Goal: Task Accomplishment & Management: Complete application form

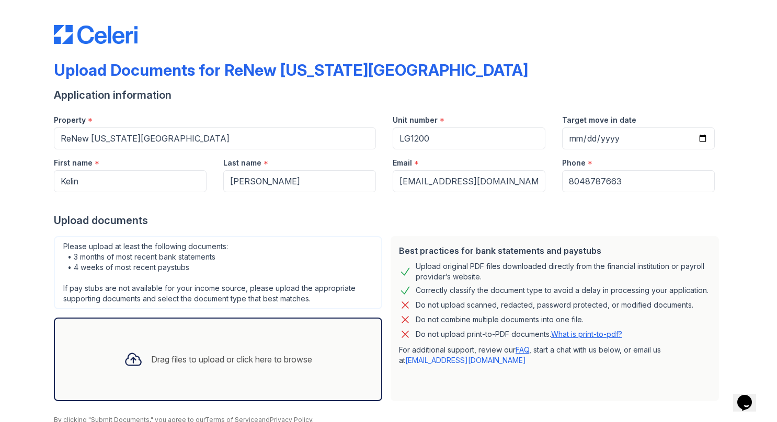
scroll to position [43, 0]
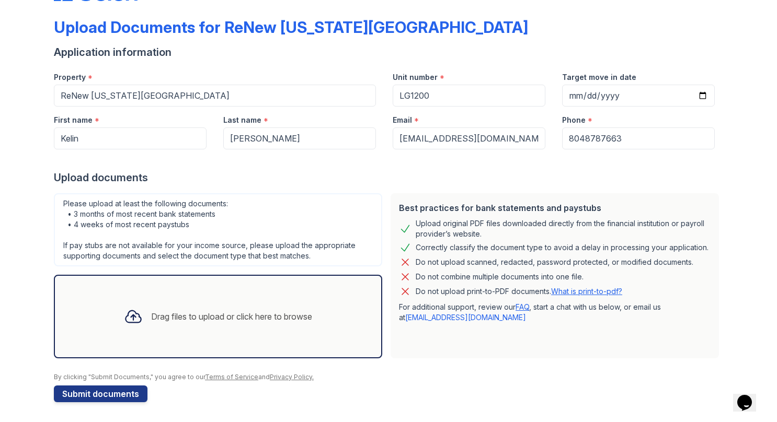
click at [156, 311] on div "Drag files to upload or click here to browse" at bounding box center [231, 317] width 161 height 13
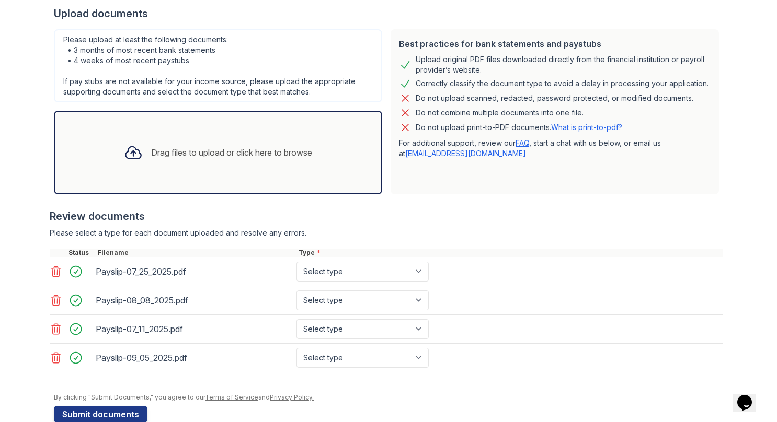
scroll to position [225, 0]
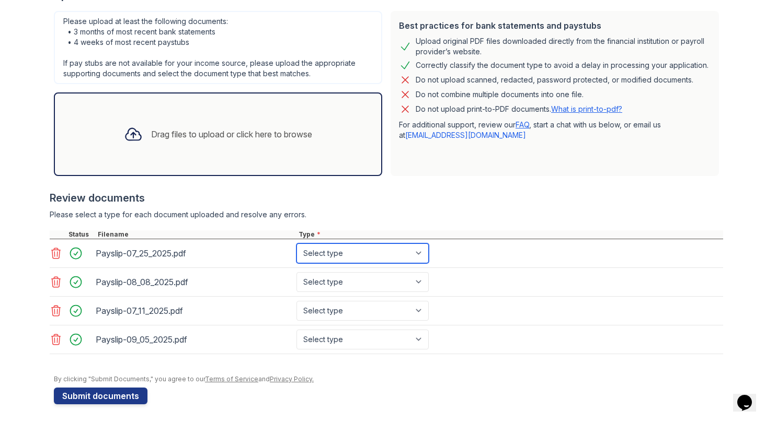
click at [339, 253] on select "Select type Paystub Bank Statement Offer Letter Tax Documents Benefit Award Let…" at bounding box center [362, 254] width 132 height 20
select select "paystub"
click at [296, 244] on select "Select type Paystub Bank Statement Offer Letter Tax Documents Benefit Award Let…" at bounding box center [362, 254] width 132 height 20
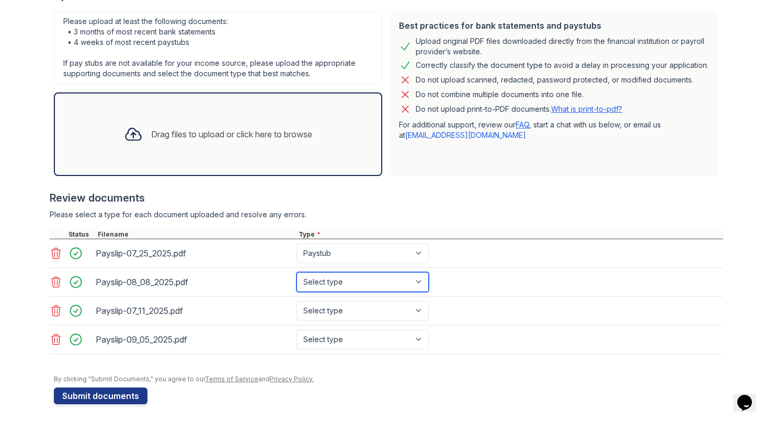
click at [344, 284] on select "Select type Paystub Bank Statement Offer Letter Tax Documents Benefit Award Let…" at bounding box center [362, 282] width 132 height 20
select select "paystub"
click at [296, 272] on select "Select type Paystub Bank Statement Offer Letter Tax Documents Benefit Award Let…" at bounding box center [362, 282] width 132 height 20
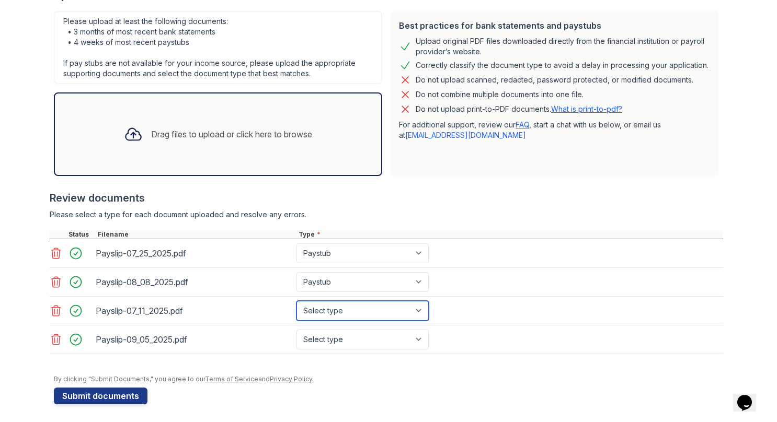
click at [341, 310] on select "Select type Paystub Bank Statement Offer Letter Tax Documents Benefit Award Let…" at bounding box center [362, 311] width 132 height 20
click at [296, 301] on select "Select type Paystub Bank Statement Offer Letter Tax Documents Benefit Award Let…" at bounding box center [362, 311] width 132 height 20
click at [342, 301] on select "Select type Paystub Bank Statement Offer Letter Tax Documents Benefit Award Let…" at bounding box center [362, 311] width 132 height 20
select select "paystub"
click at [296, 301] on select "Select type Paystub Bank Statement Offer Letter Tax Documents Benefit Award Let…" at bounding box center [362, 311] width 132 height 20
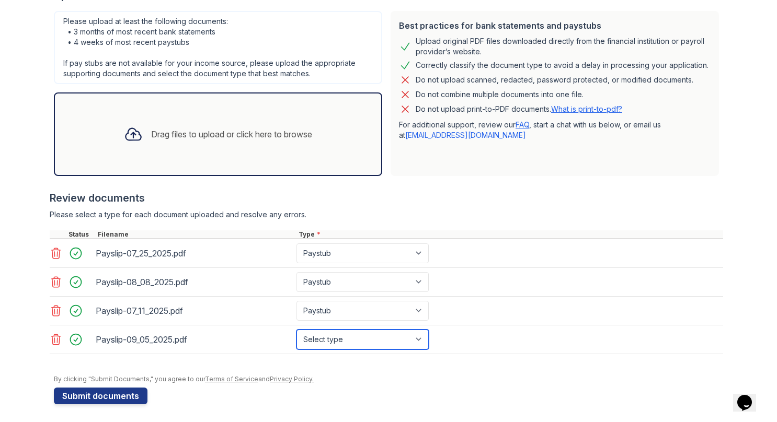
click at [338, 339] on select "Select type Paystub Bank Statement Offer Letter Tax Documents Benefit Award Let…" at bounding box center [362, 340] width 132 height 20
select select "paystub"
click at [296, 330] on select "Select type Paystub Bank Statement Offer Letter Tax Documents Benefit Award Let…" at bounding box center [362, 340] width 132 height 20
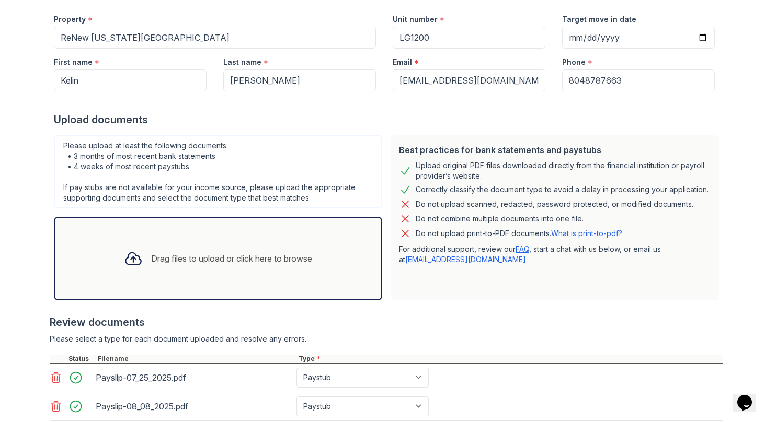
scroll to position [99, 0]
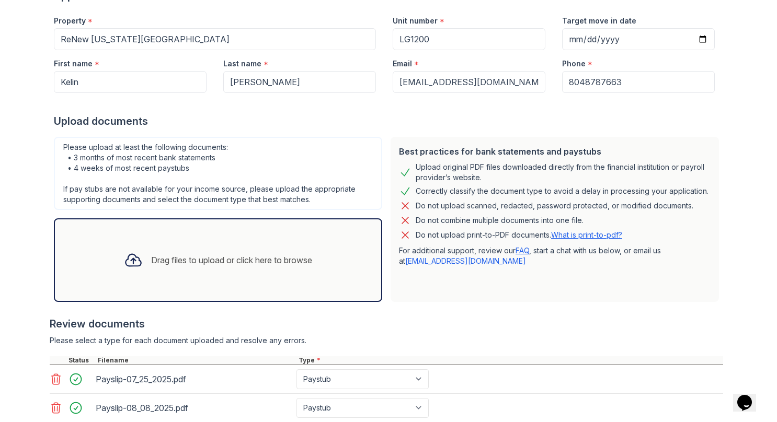
click at [435, 317] on div "Review documents" at bounding box center [386, 324] width 673 height 15
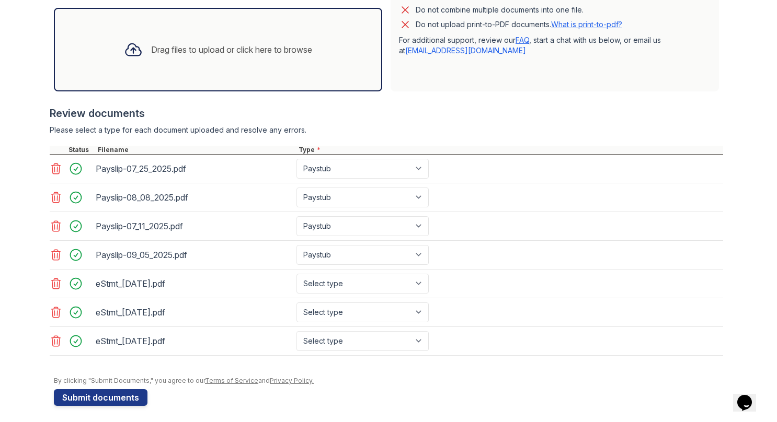
click at [362, 298] on div "eStmt_[DATE].pdf Select type Paystub Bank Statement Offer Letter Tax Documents …" at bounding box center [386, 312] width 673 height 29
click at [369, 278] on select "Select type Paystub Bank Statement Offer Letter Tax Documents Benefit Award Let…" at bounding box center [362, 284] width 132 height 20
select select "bank_statement"
click at [296, 274] on select "Select type Paystub Bank Statement Offer Letter Tax Documents Benefit Award Let…" at bounding box center [362, 284] width 132 height 20
click at [372, 305] on select "Select type Paystub Bank Statement Offer Letter Tax Documents Benefit Award Let…" at bounding box center [362, 313] width 132 height 20
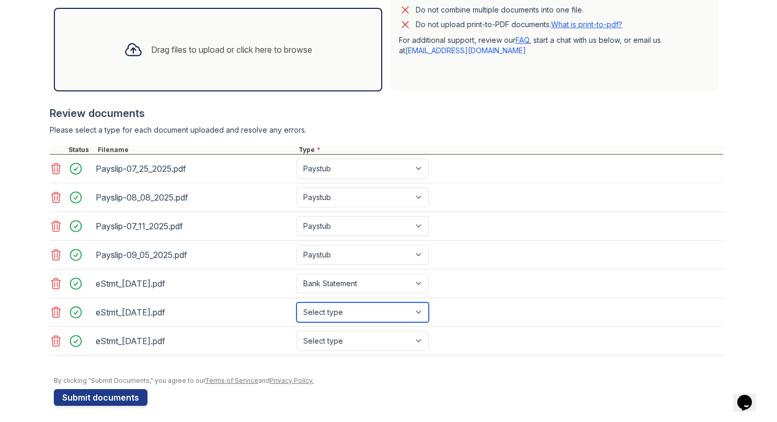
select select "bank_statement"
click at [296, 303] on select "Select type Paystub Bank Statement Offer Letter Tax Documents Benefit Award Let…" at bounding box center [362, 313] width 132 height 20
click at [240, 32] on div "Drag files to upload or click here to browse" at bounding box center [218, 50] width 205 height 36
click at [268, 68] on div "Drag files to upload or click here to browse" at bounding box center [218, 50] width 328 height 84
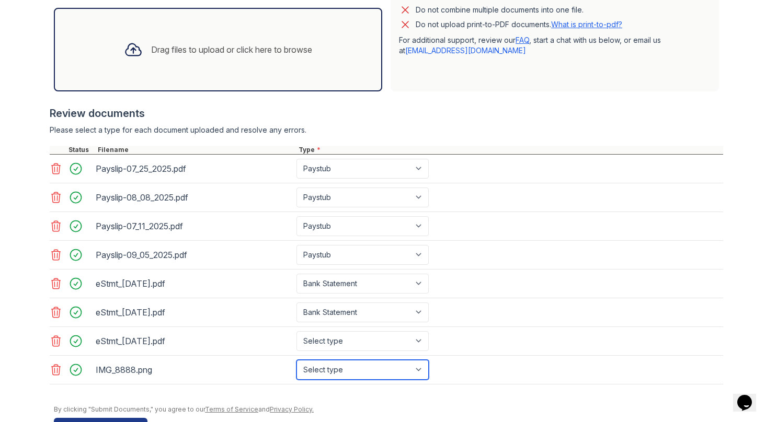
click at [352, 369] on select "Select type Paystub Bank Statement Offer Letter Tax Documents Benefit Award Let…" at bounding box center [362, 370] width 132 height 20
select select "paystub"
click at [296, 360] on select "Select type Paystub Bank Statement Offer Letter Tax Documents Benefit Award Let…" at bounding box center [362, 370] width 132 height 20
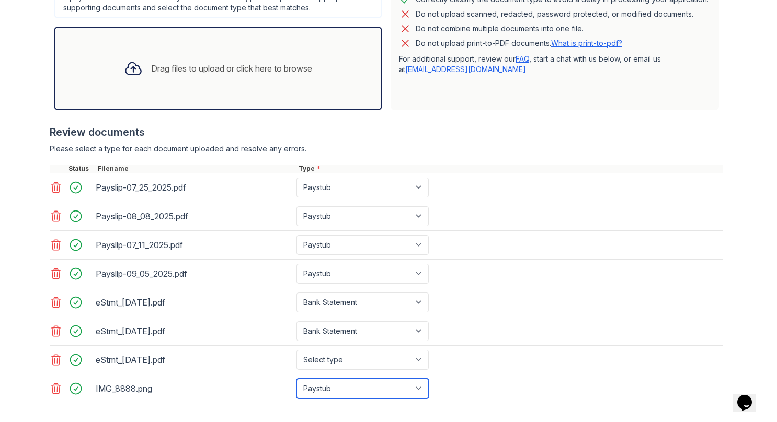
scroll to position [338, 0]
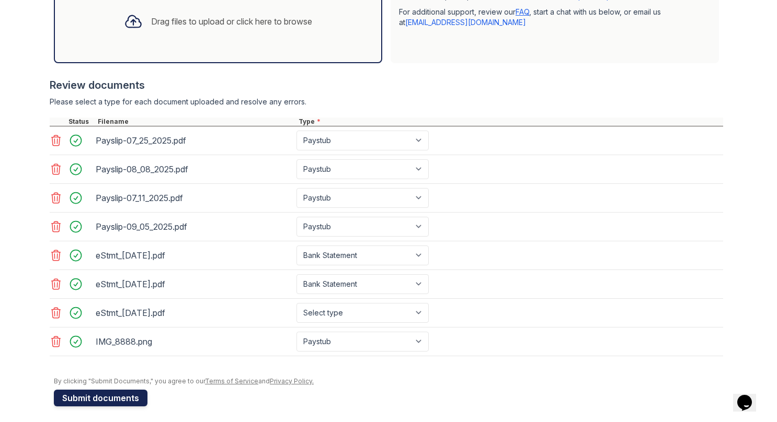
click at [99, 395] on button "Submit documents" at bounding box center [101, 398] width 94 height 17
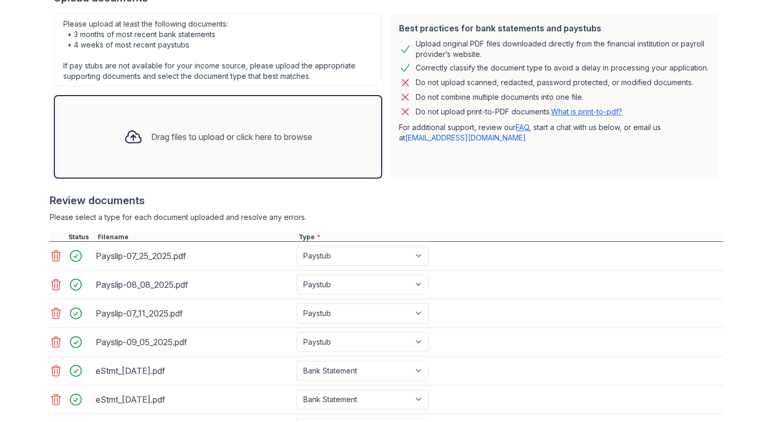
scroll to position [401, 0]
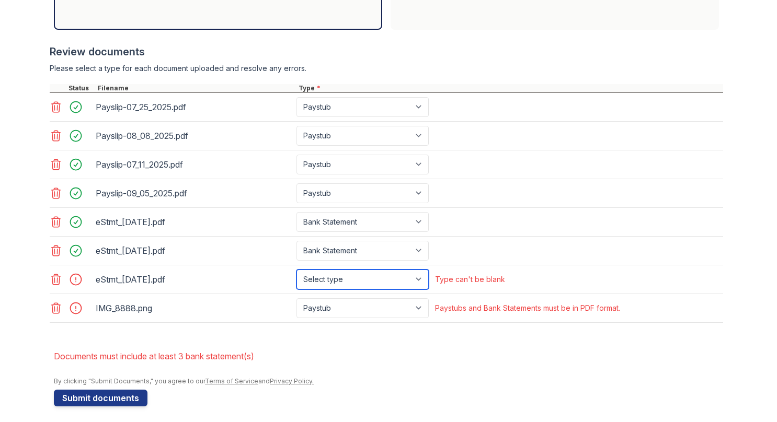
click at [325, 272] on select "Select type Paystub Bank Statement Offer Letter Tax Documents Benefit Award Let…" at bounding box center [362, 280] width 132 height 20
select select "bank_statement"
click at [296, 270] on select "Select type Paystub Bank Statement Offer Letter Tax Documents Benefit Award Let…" at bounding box center [362, 280] width 132 height 20
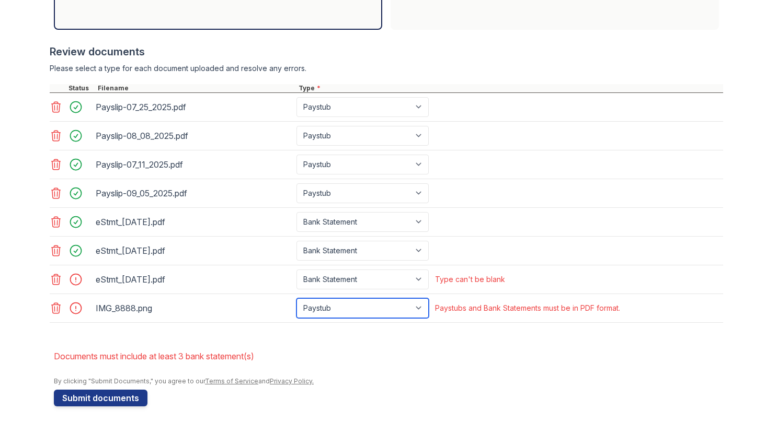
click at [368, 298] on select "Paystub Bank Statement Offer Letter Tax Documents Benefit Award Letter Investme…" at bounding box center [362, 308] width 132 height 20
select select "other"
click at [296, 298] on select "Paystub Bank Statement Offer Letter Tax Documents Benefit Award Letter Investme…" at bounding box center [362, 308] width 132 height 20
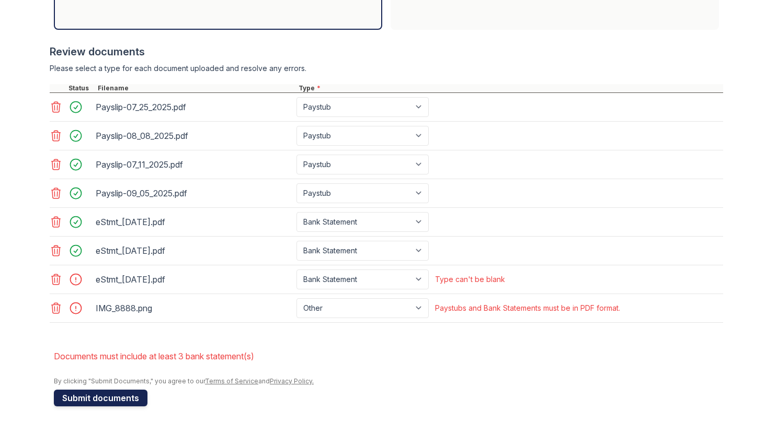
click at [107, 390] on button "Submit documents" at bounding box center [101, 398] width 94 height 17
